Goal: Task Accomplishment & Management: Complete application form

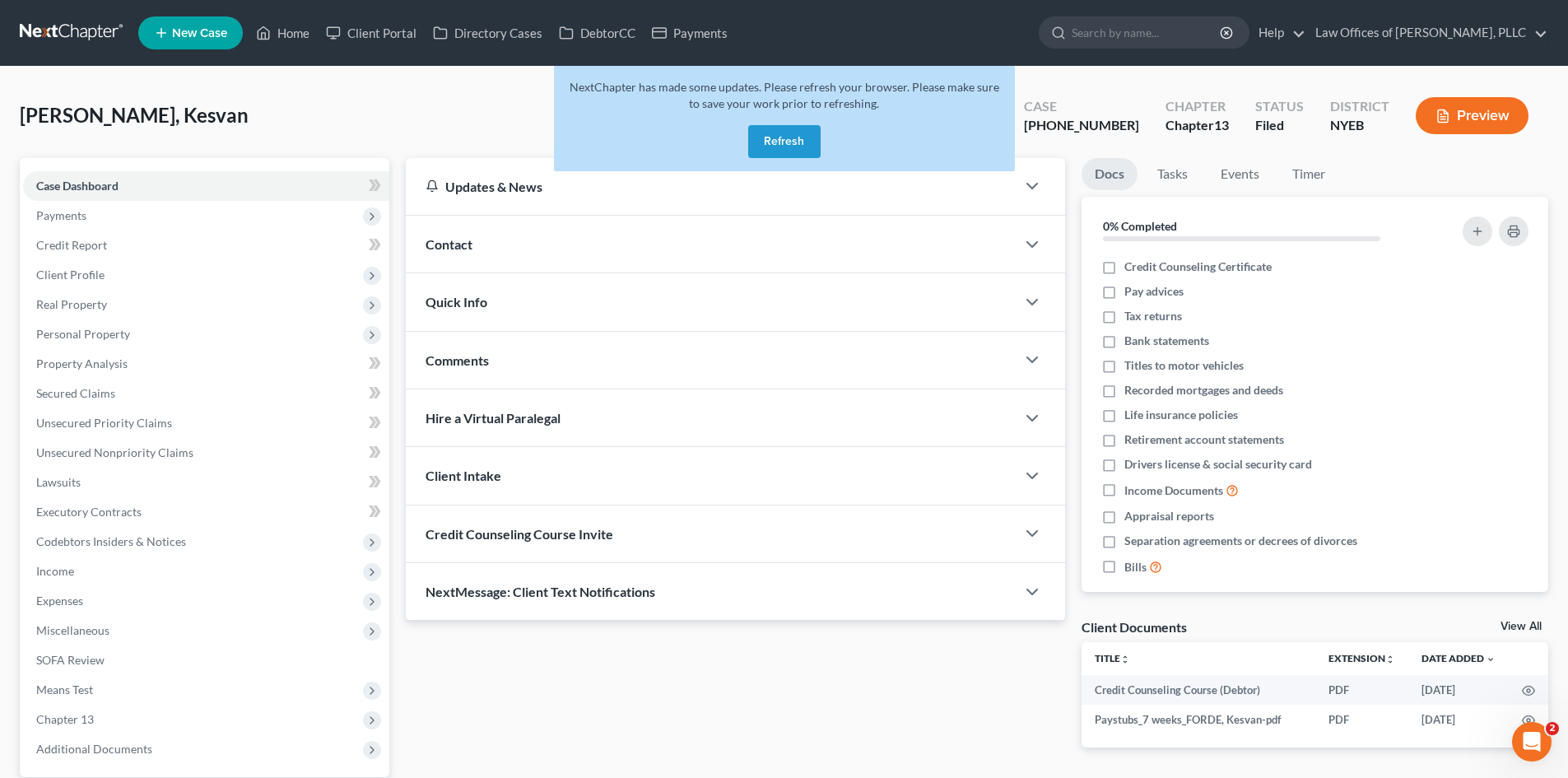
click at [85, 27] on link at bounding box center [72, 33] width 105 height 29
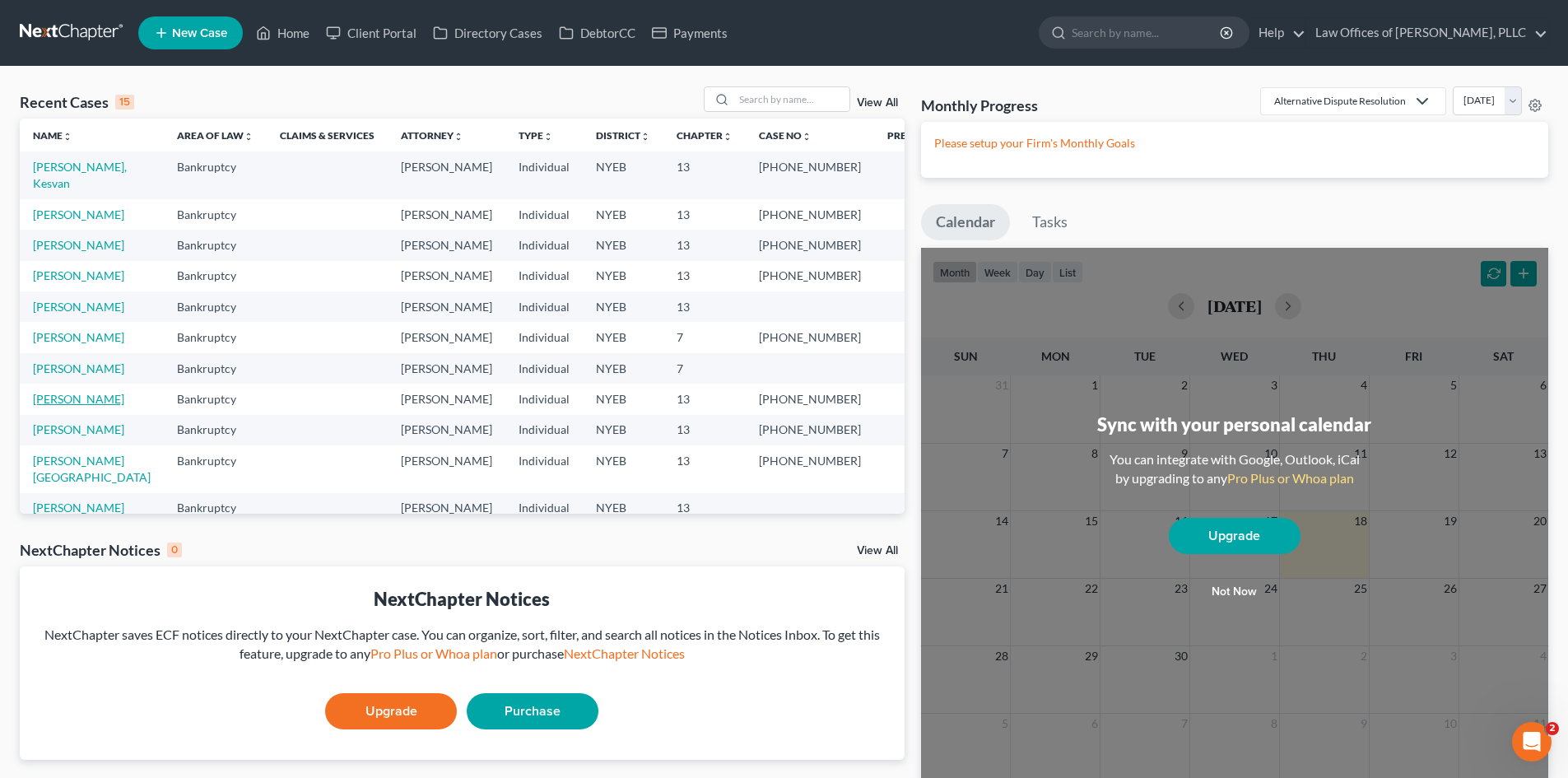
click at [92, 392] on link "[PERSON_NAME]" at bounding box center [79, 398] width 91 height 14
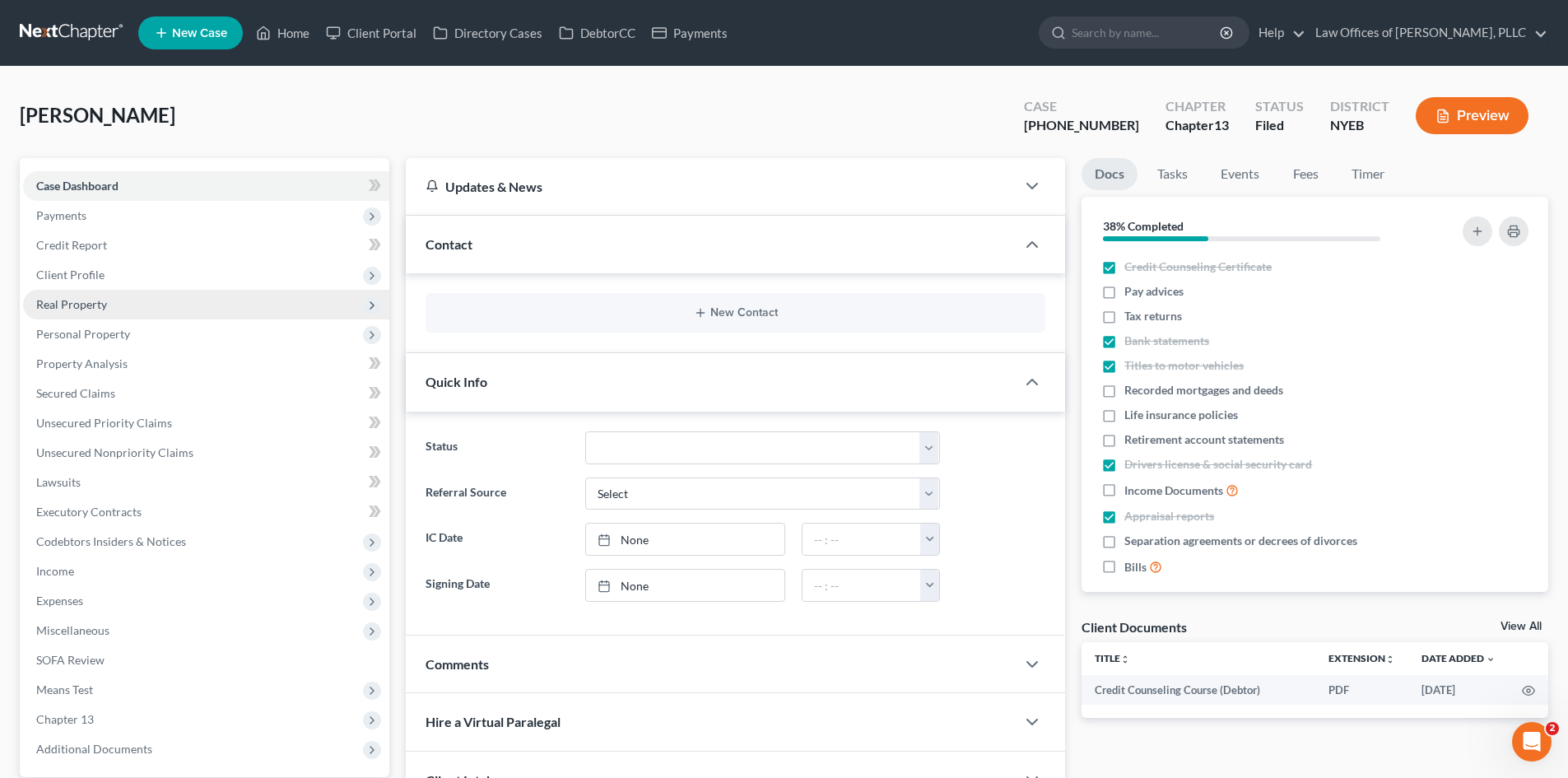
click at [86, 308] on span "Real Property" at bounding box center [71, 304] width 70 height 14
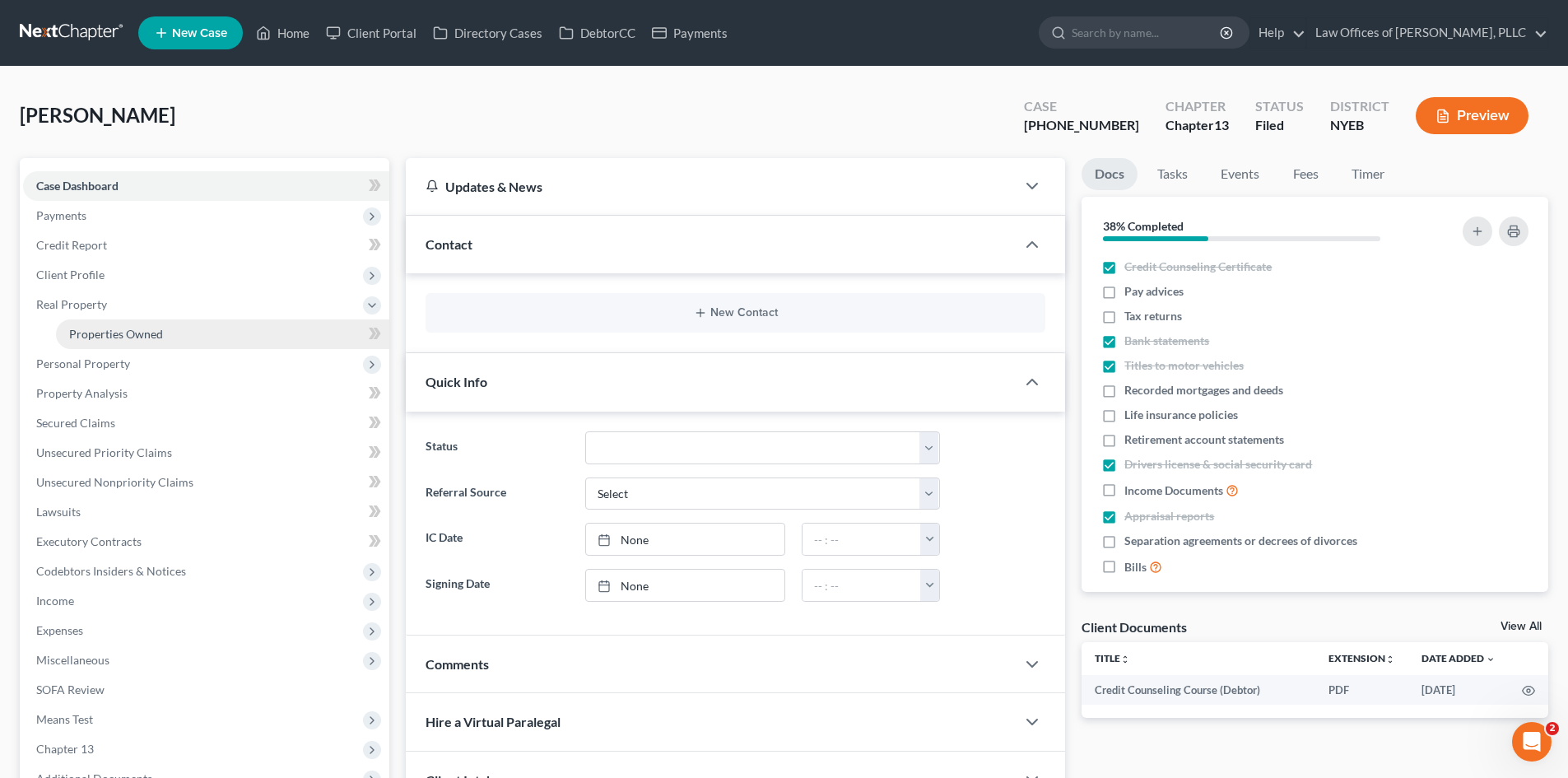
click at [91, 331] on span "Properties Owned" at bounding box center [116, 333] width 94 height 14
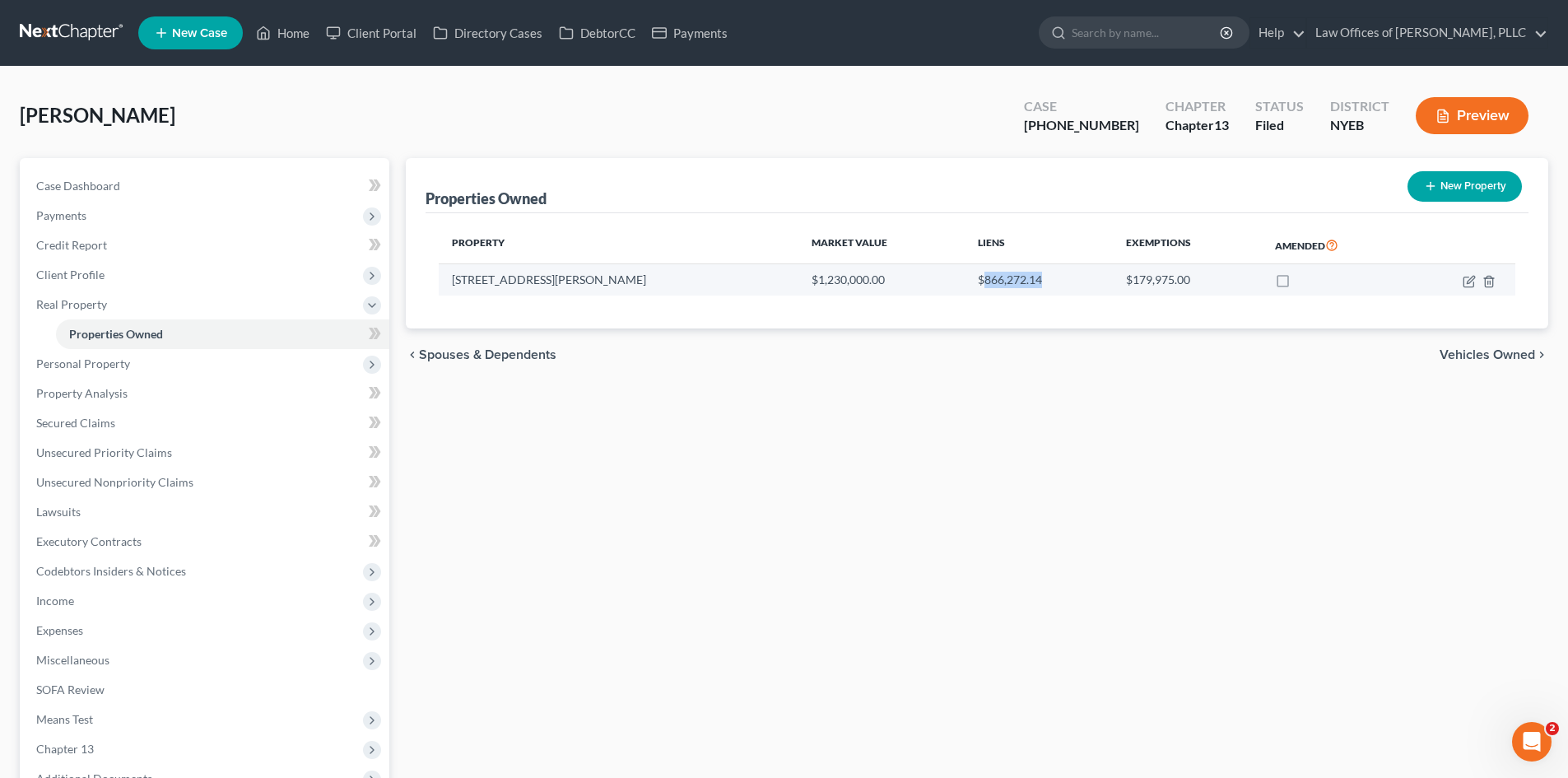
drag, startPoint x: 959, startPoint y: 276, endPoint x: 896, endPoint y: 277, distance: 63.0
click at [964, 277] on td "$866,272.14" at bounding box center [1037, 280] width 147 height 31
copy td "866,272.14"
click at [457, 448] on div "Properties Owned New Property Property Market Value Liens Exemptions Amended [S…" at bounding box center [977, 530] width 1159 height 743
click at [409, 101] on div "[PERSON_NAME] Upgraded Case [PHONE_NUMBER] Chapter Chapter 13 Status Filed Dist…" at bounding box center [784, 122] width 1529 height 71
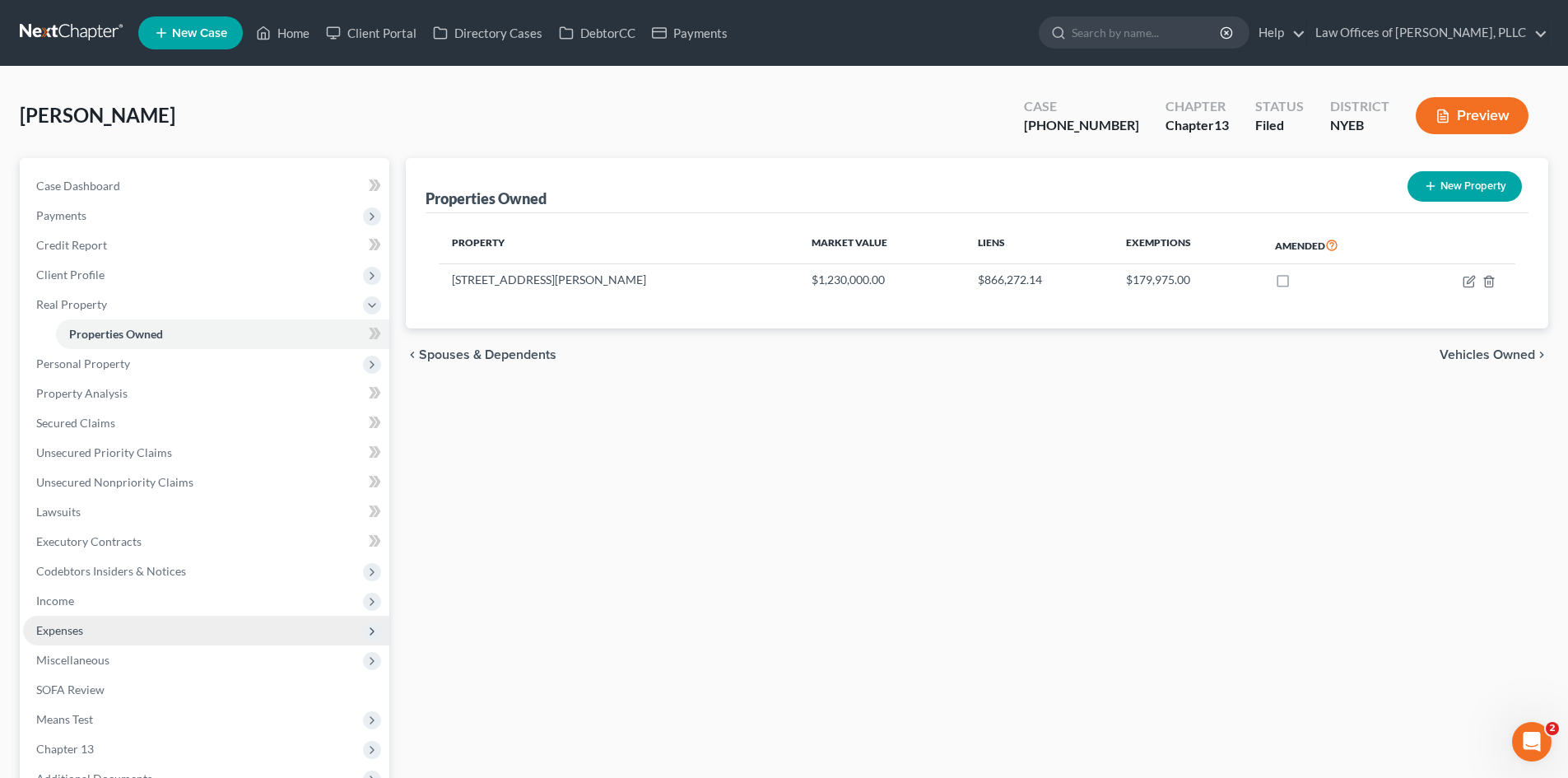
click at [108, 632] on span "Expenses" at bounding box center [206, 631] width 366 height 29
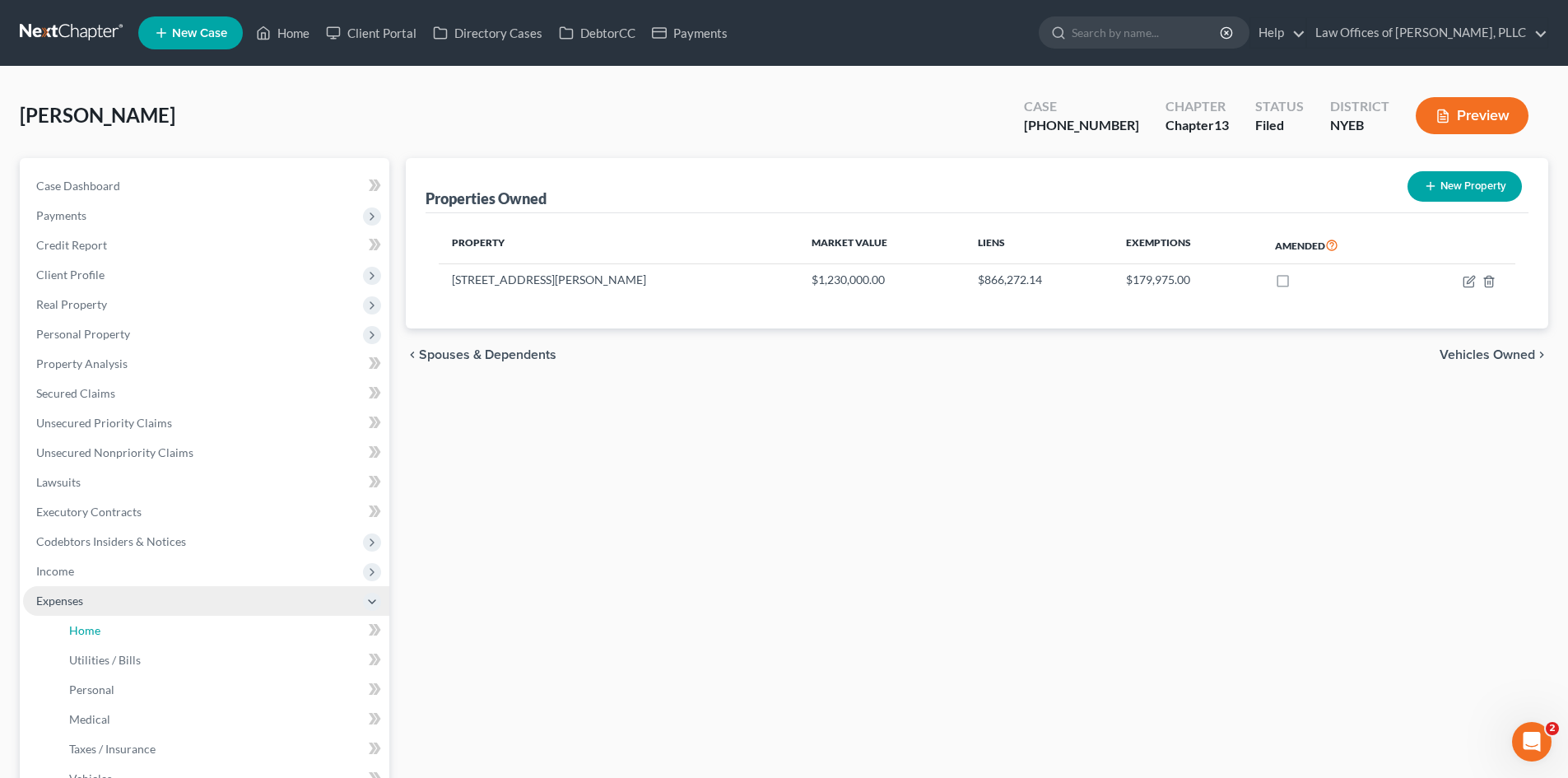
click at [108, 632] on link "Home" at bounding box center [222, 631] width 333 height 29
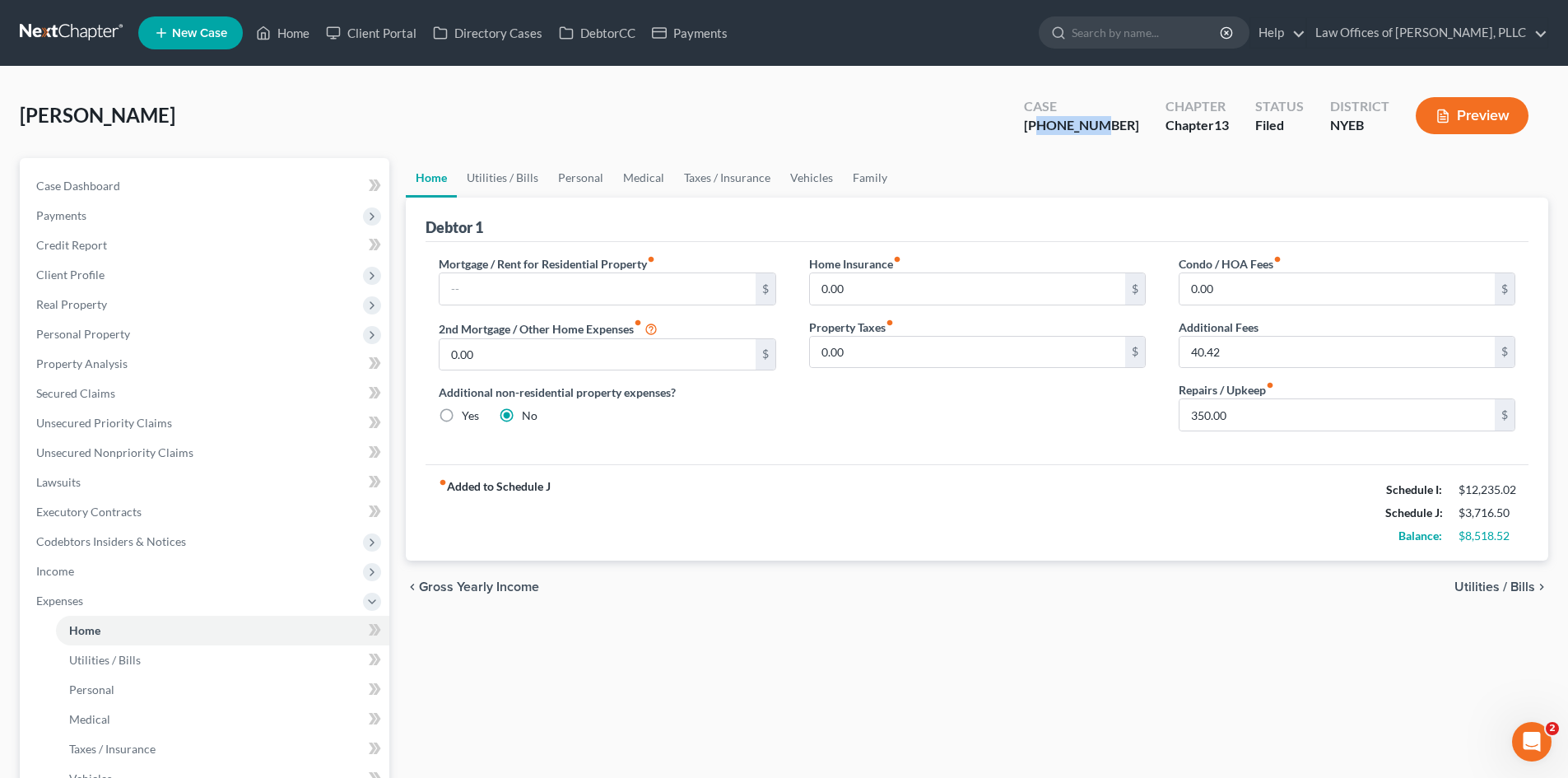
drag, startPoint x: 1138, startPoint y: 126, endPoint x: 1084, endPoint y: 124, distance: 54.0
click at [1084, 124] on div "[PHONE_NUMBER]" at bounding box center [1081, 125] width 115 height 19
copy div "25-43489"
click at [298, 127] on div "[PERSON_NAME] Upgraded Case [PHONE_NUMBER] Chapter Chapter 13 Status Filed Dist…" at bounding box center [784, 122] width 1529 height 71
click at [989, 49] on ul "New Case Home Client Portal Directory Cases DebtorCC Payments - No Result - See…" at bounding box center [843, 33] width 1410 height 43
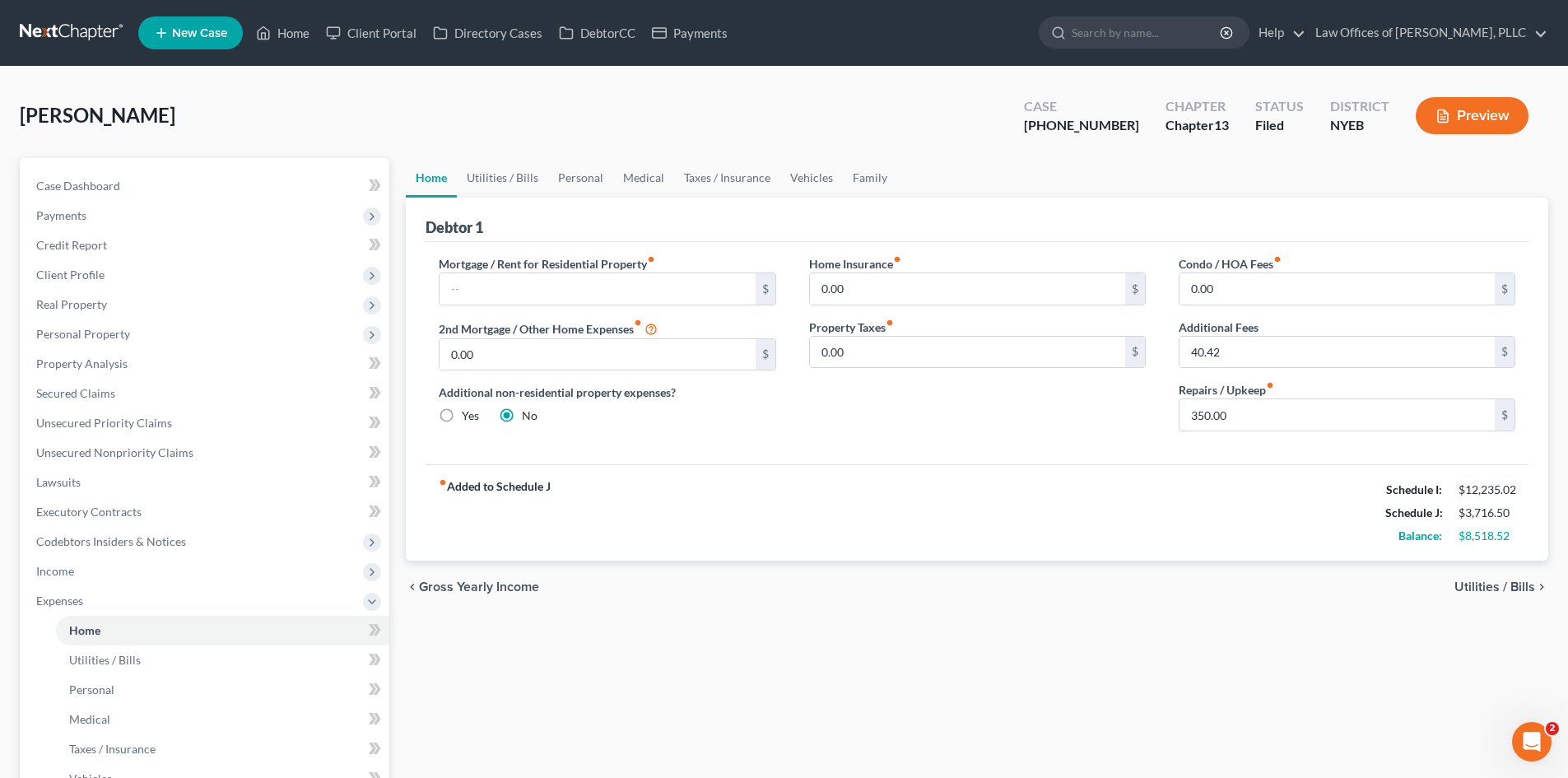
click at [970, 682] on div "Home Utilities / Bills Personal Medical Taxes / Insurance Vehicles Family Debto…" at bounding box center [977, 619] width 1159 height 922
